Goal: Use online tool/utility: Utilize a website feature to perform a specific function

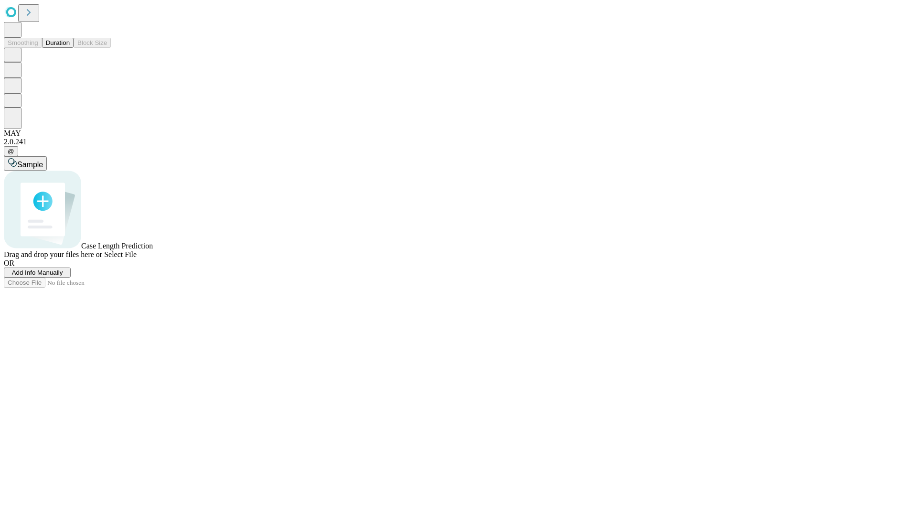
click at [70, 48] on button "Duration" at bounding box center [58, 43] width 32 height 10
click at [63, 276] on span "Add Info Manually" at bounding box center [37, 272] width 51 height 7
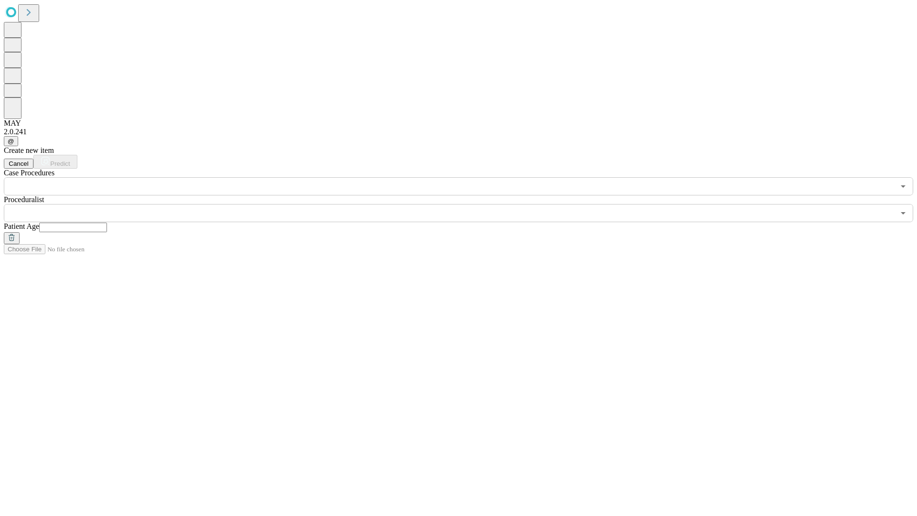
click at [107, 223] on input "text" at bounding box center [73, 228] width 68 height 10
type input "**"
click at [465, 204] on input "text" at bounding box center [449, 213] width 891 height 18
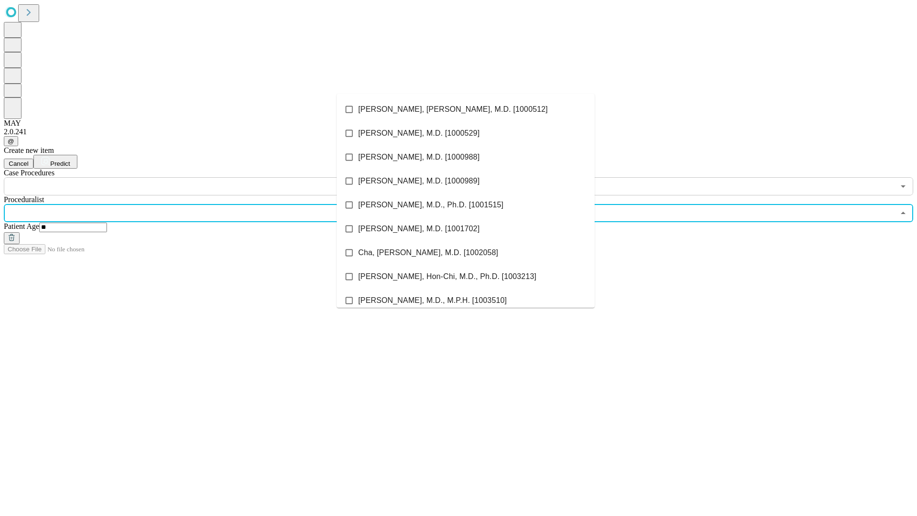
click at [466, 109] on li "[PERSON_NAME], [PERSON_NAME], M.D. [1000512]" at bounding box center [466, 109] width 258 height 24
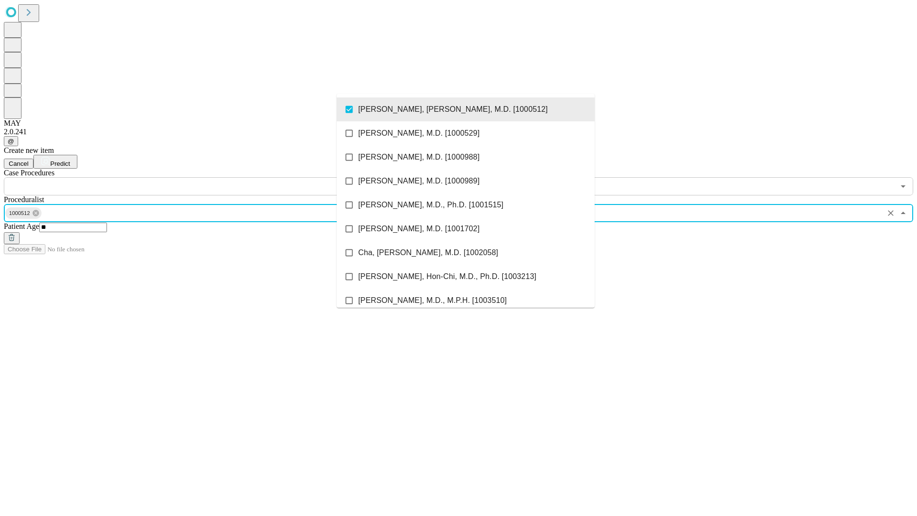
click at [201, 177] on input "text" at bounding box center [449, 186] width 891 height 18
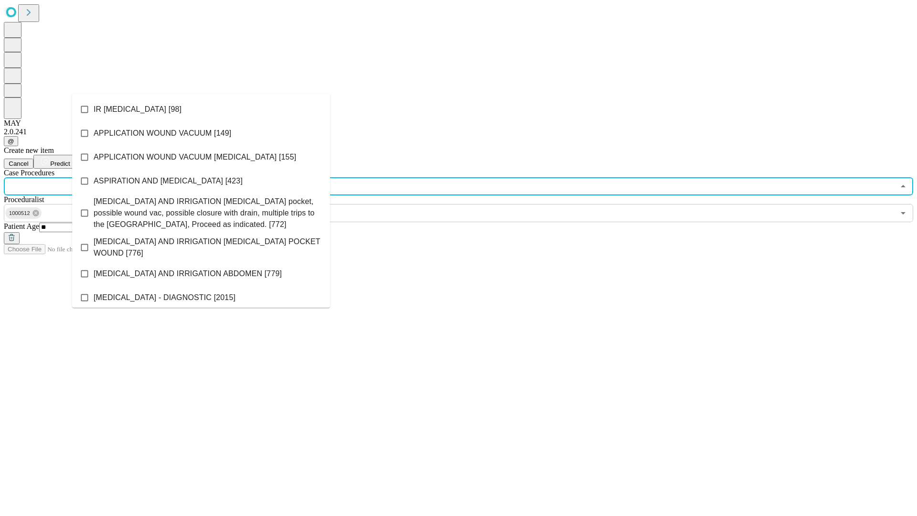
click at [201, 109] on li "IR [MEDICAL_DATA] [98]" at bounding box center [201, 109] width 258 height 24
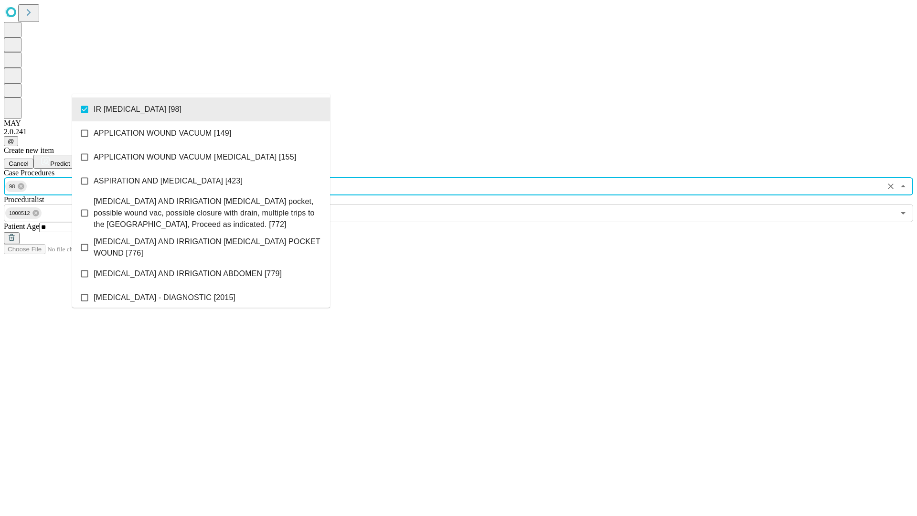
click at [70, 160] on span "Predict" at bounding box center [60, 163] width 20 height 7
